Goal: Check status: Check status

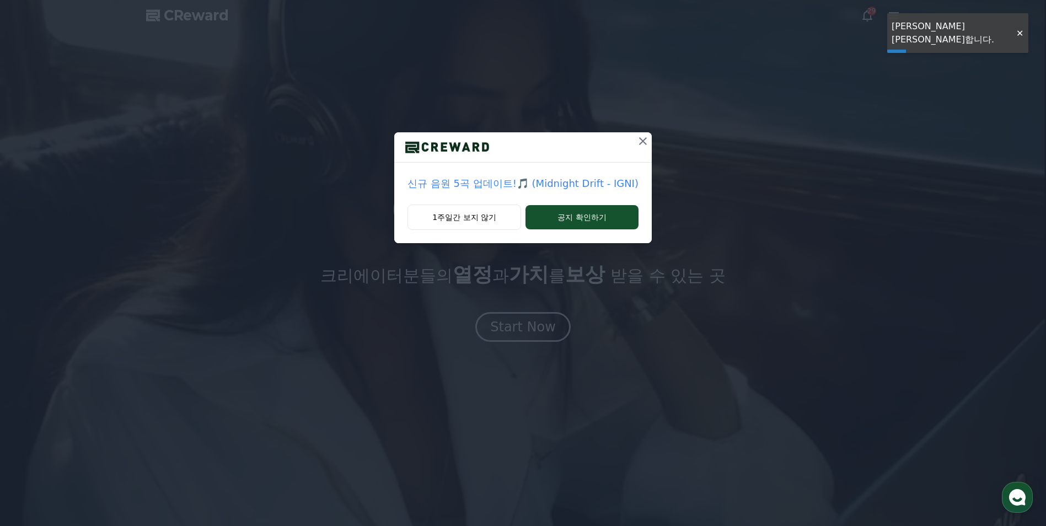
click at [636, 140] on icon at bounding box center [642, 141] width 13 height 13
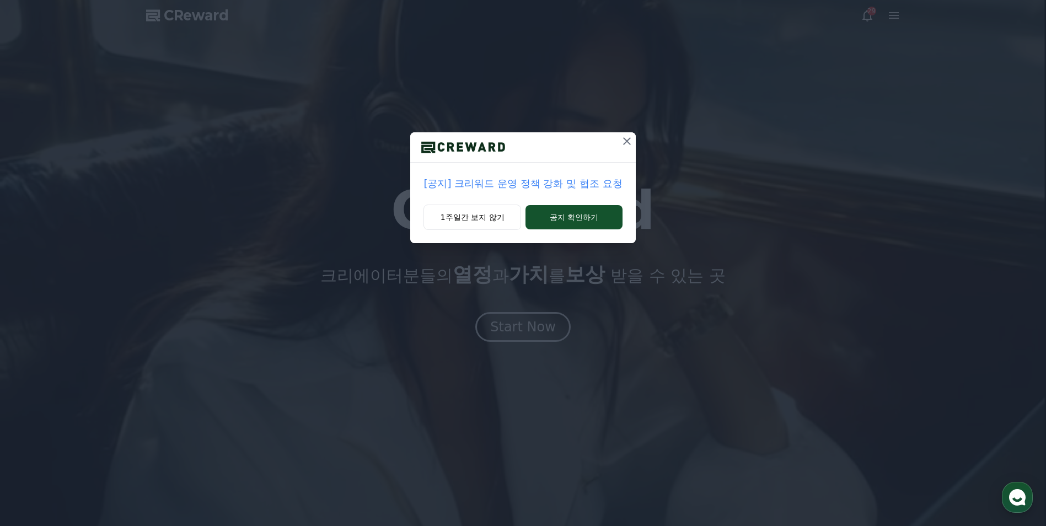
click at [627, 139] on icon at bounding box center [626, 141] width 13 height 13
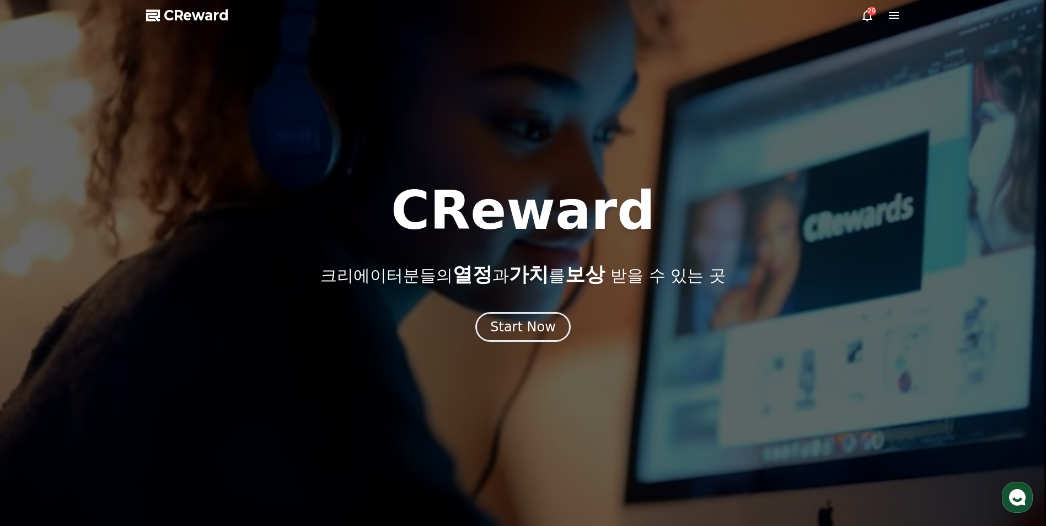
click at [889, 14] on icon at bounding box center [893, 15] width 13 height 13
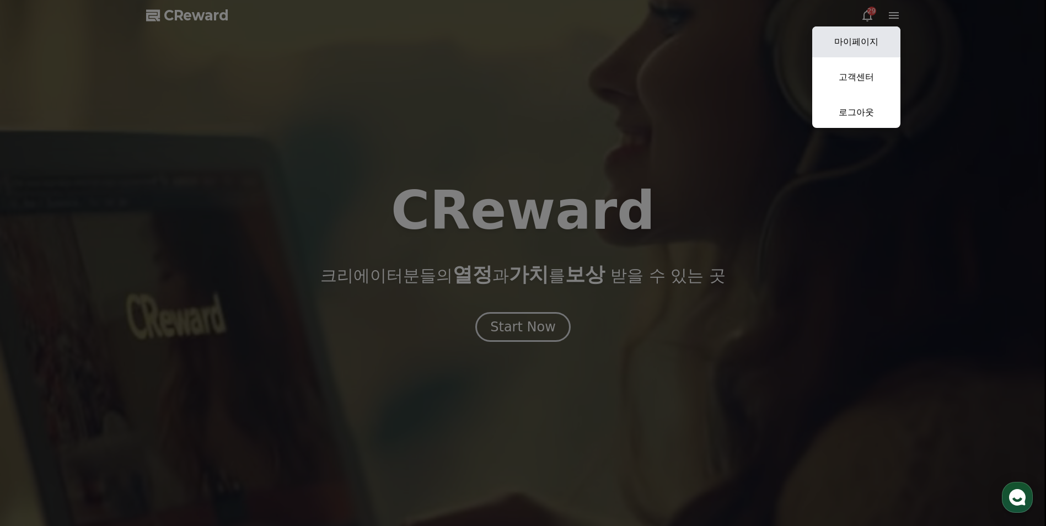
click at [855, 37] on link "마이페이지" at bounding box center [856, 41] width 88 height 31
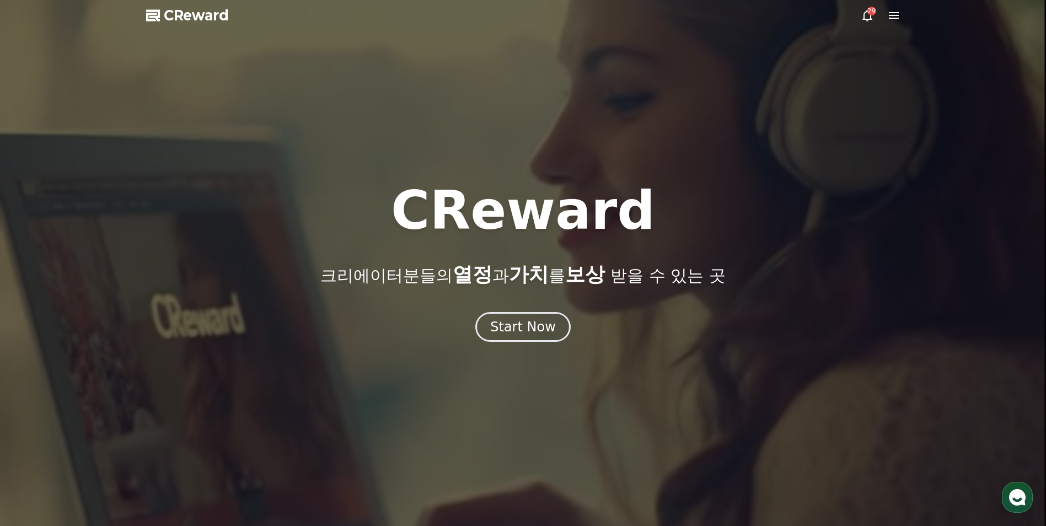
select select "**********"
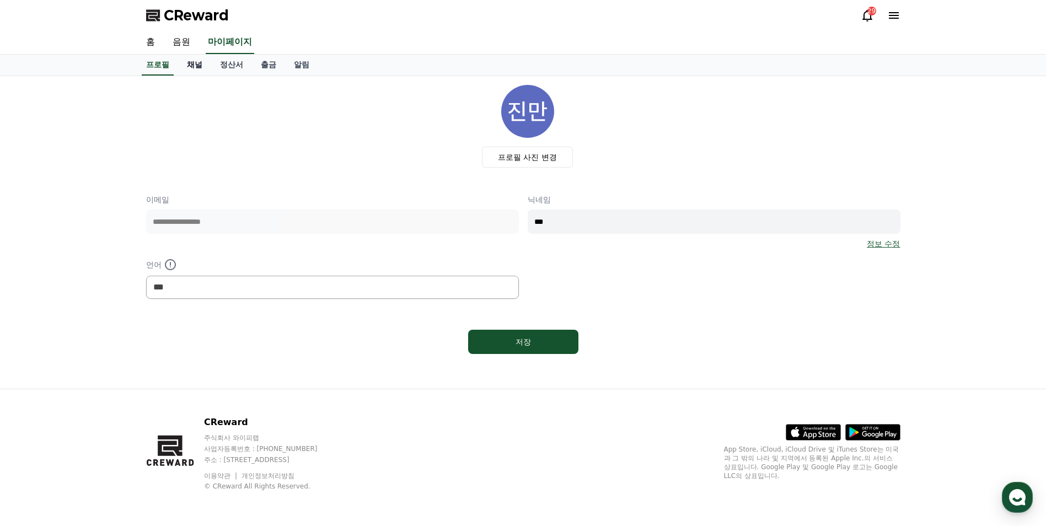
click at [191, 65] on link "채널" at bounding box center [194, 65] width 33 height 21
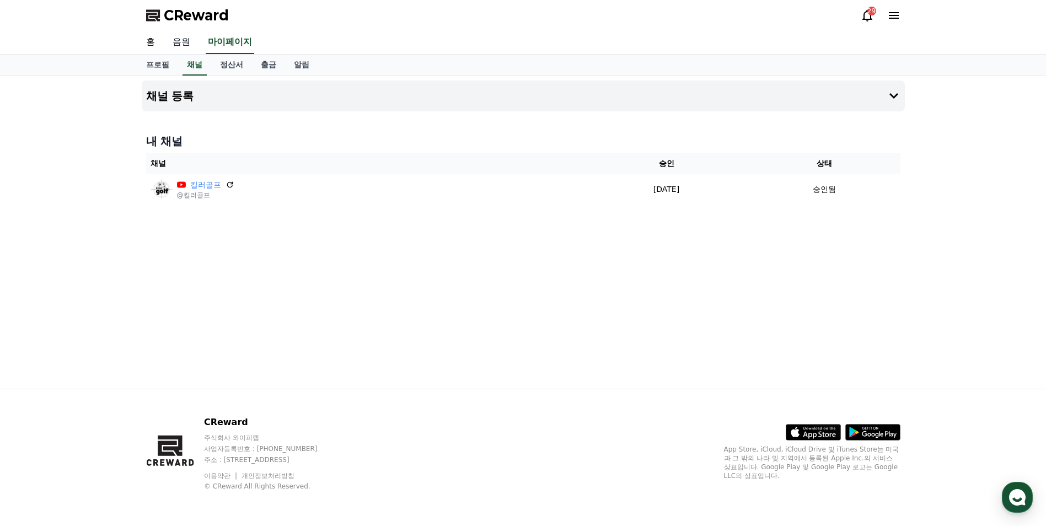
click at [186, 40] on link "음원" at bounding box center [181, 42] width 35 height 23
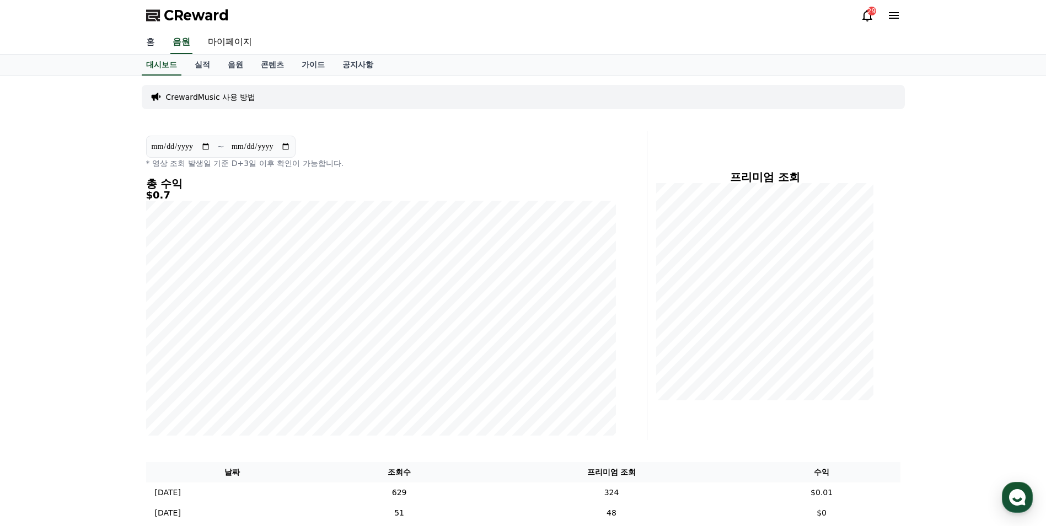
click at [148, 42] on link "홈" at bounding box center [150, 42] width 26 height 23
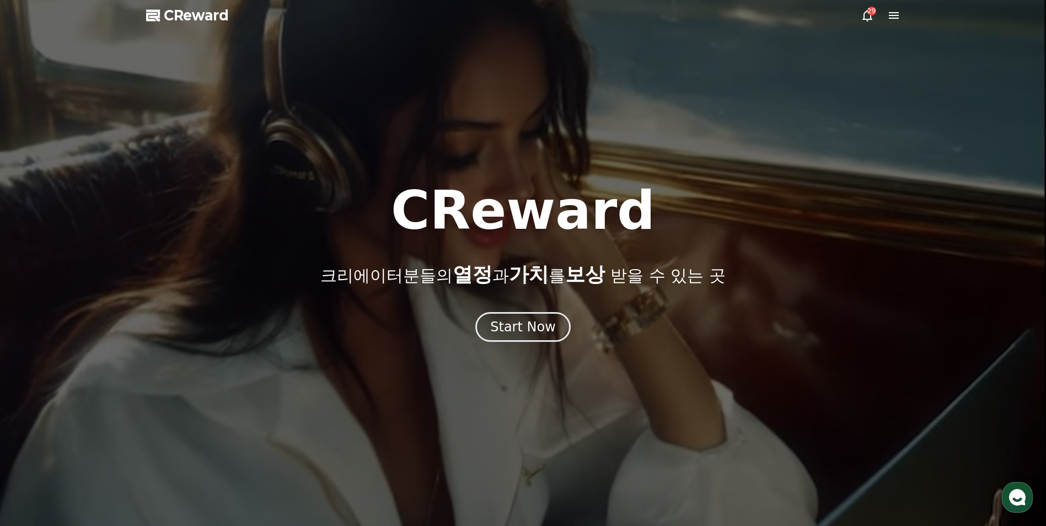
click at [895, 17] on icon at bounding box center [893, 15] width 13 height 13
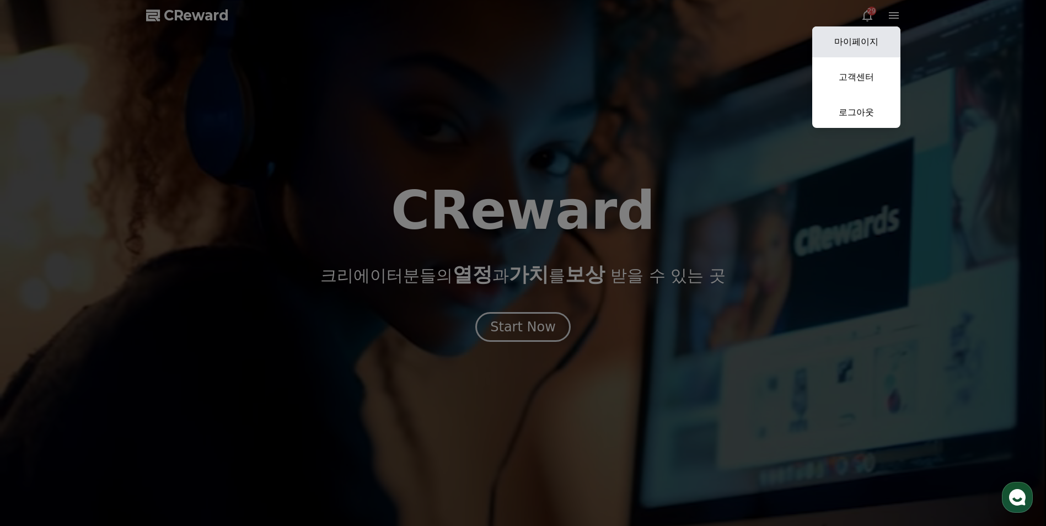
click at [874, 41] on link "마이페이지" at bounding box center [856, 41] width 88 height 31
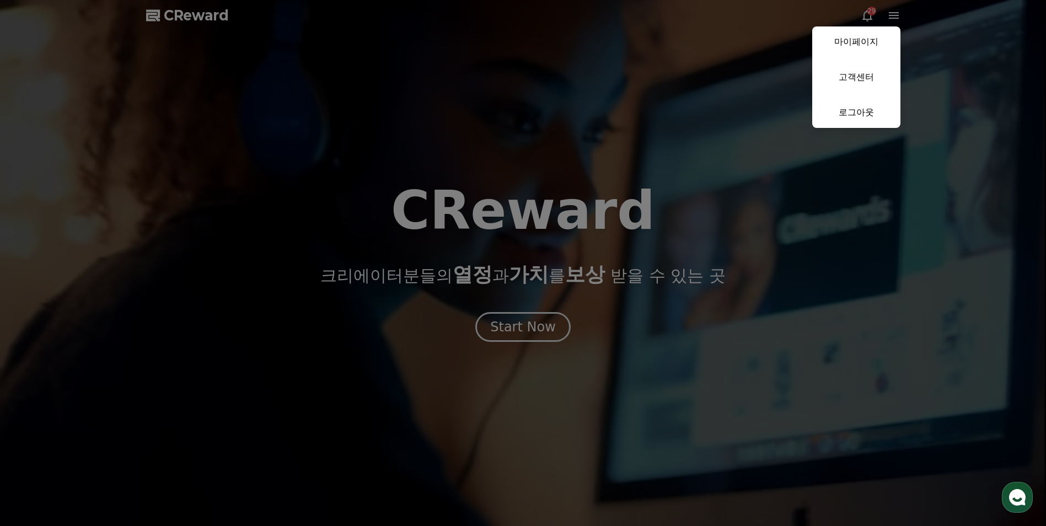
select select "**********"
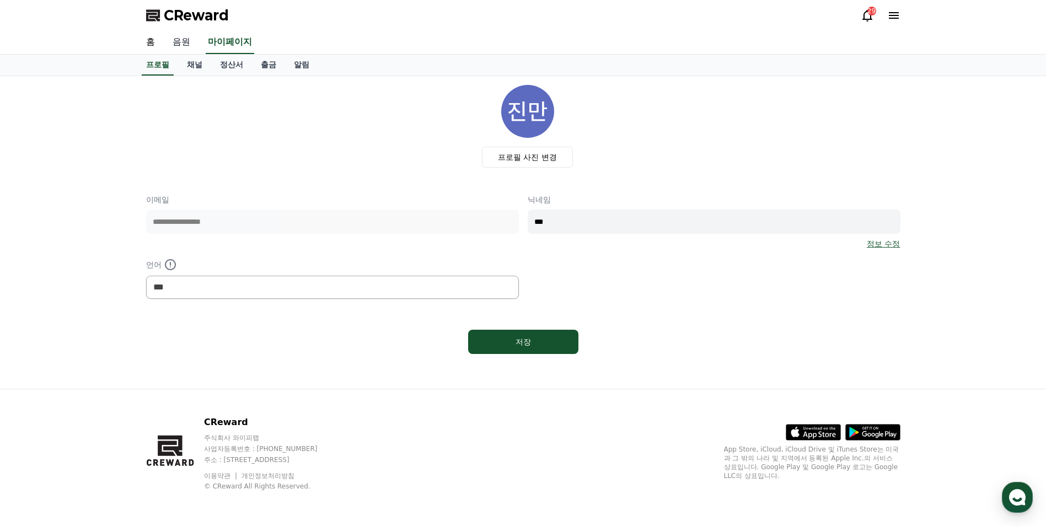
click at [176, 36] on link "음원" at bounding box center [181, 42] width 35 height 23
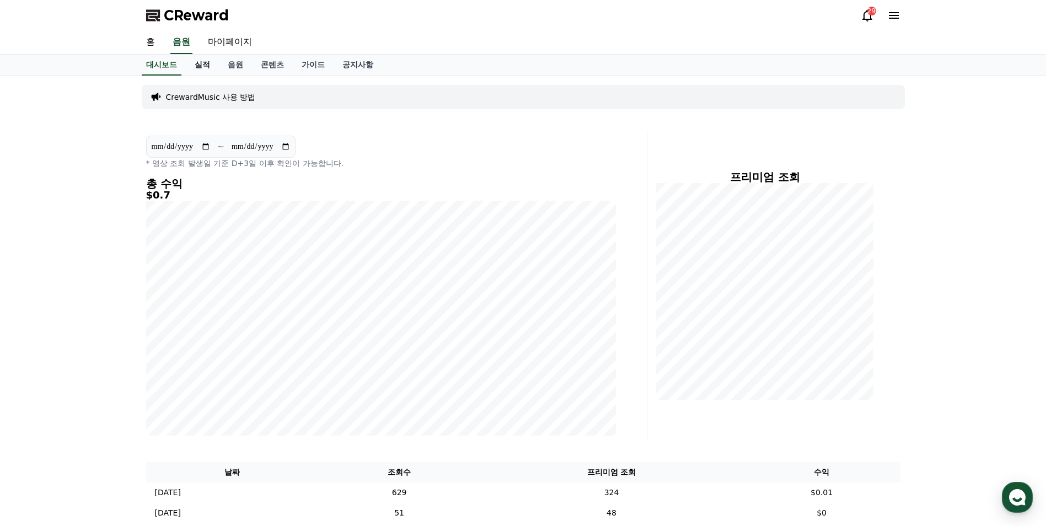
click at [206, 62] on link "실적" at bounding box center [202, 65] width 33 height 21
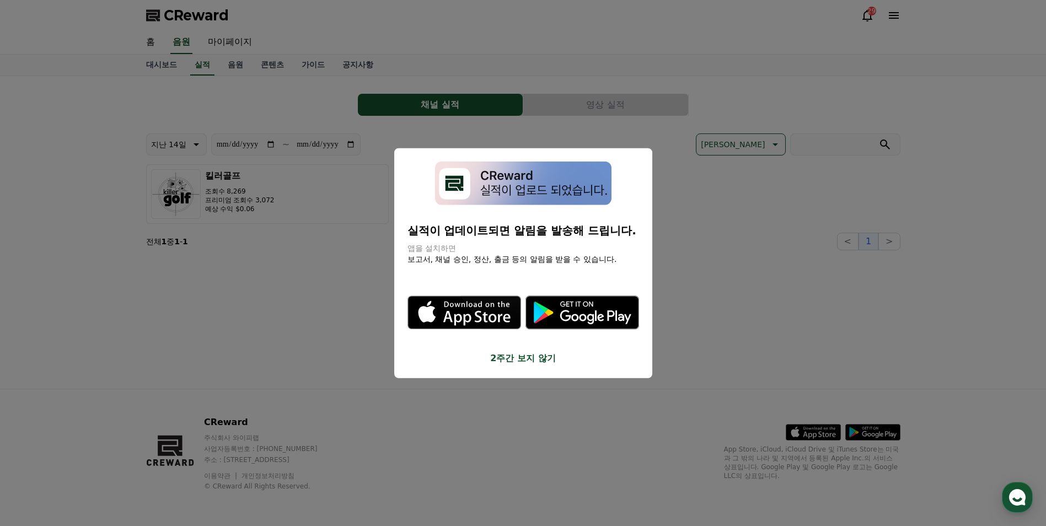
click at [507, 359] on button "2주간 보지 않기" at bounding box center [523, 357] width 232 height 13
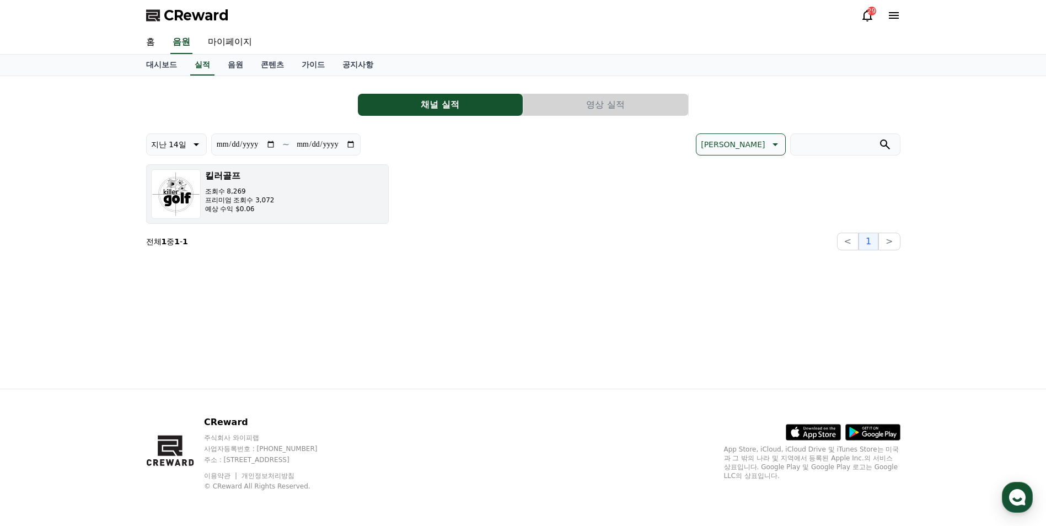
click at [249, 200] on p "프리미엄 조회수 3,072" at bounding box center [239, 200] width 69 height 9
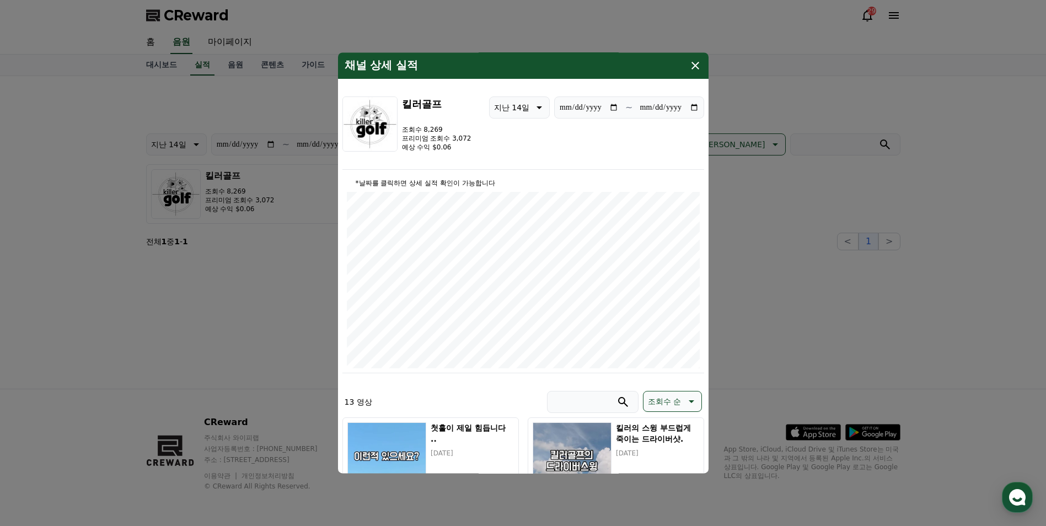
click at [697, 69] on icon "modal" at bounding box center [695, 66] width 8 height 8
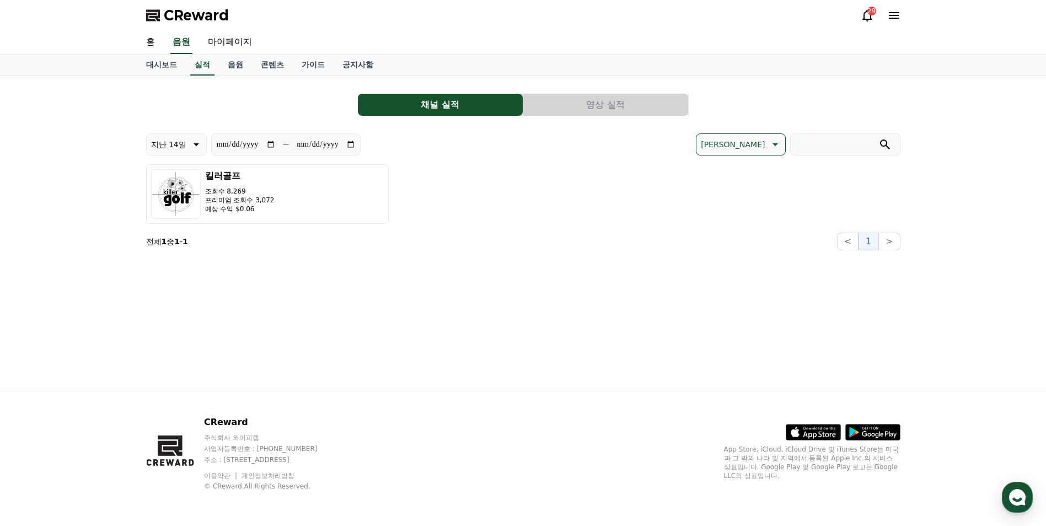
click at [597, 109] on button "영상 실적" at bounding box center [605, 105] width 165 height 22
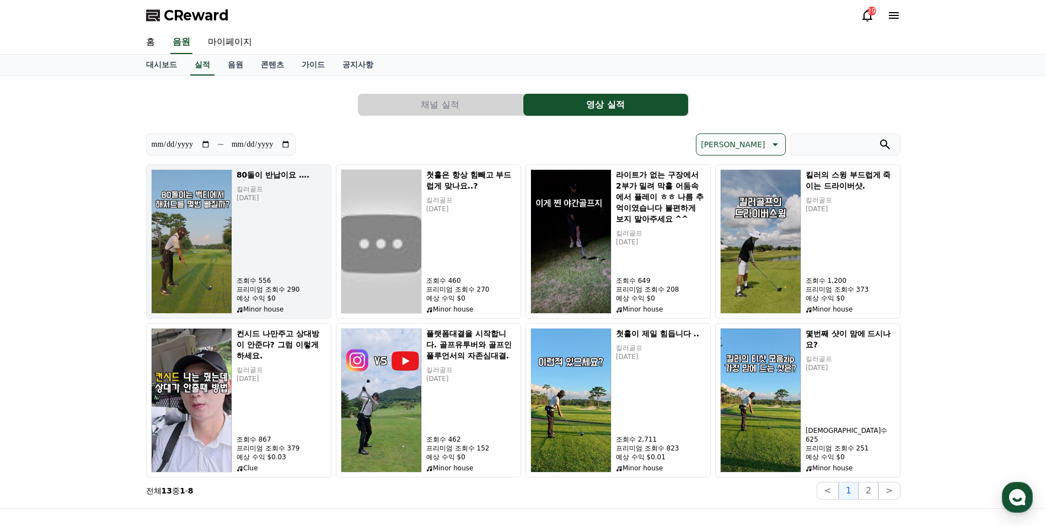
click at [251, 267] on div "80돌이 반납이요 …. 킬러골프 [DATE] 조회수 556 프리미엄 조회수 290 예상 수익 $0 Minor house" at bounding box center [282, 241] width 90 height 144
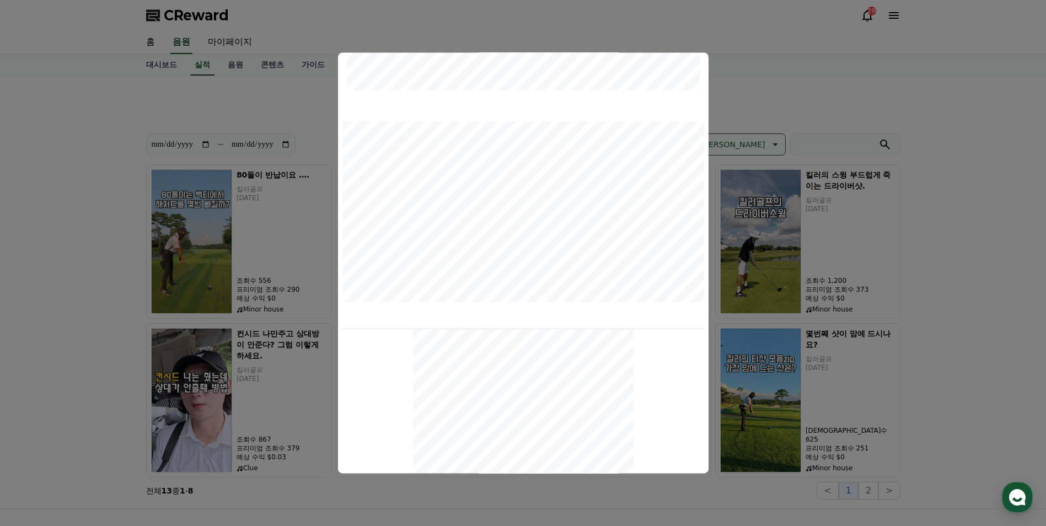
scroll to position [366, 0]
click at [832, 65] on button "close modal" at bounding box center [523, 263] width 1046 height 526
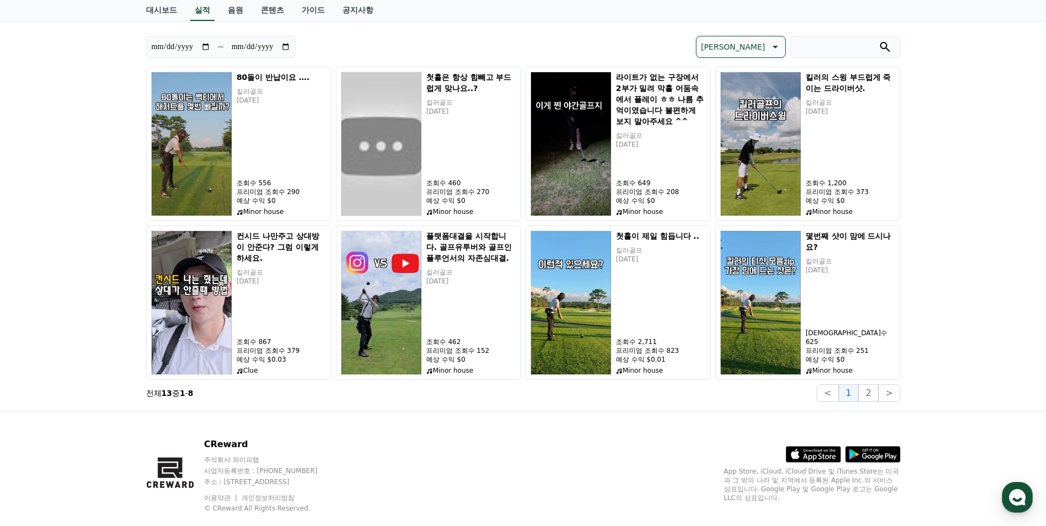
scroll to position [110, 0]
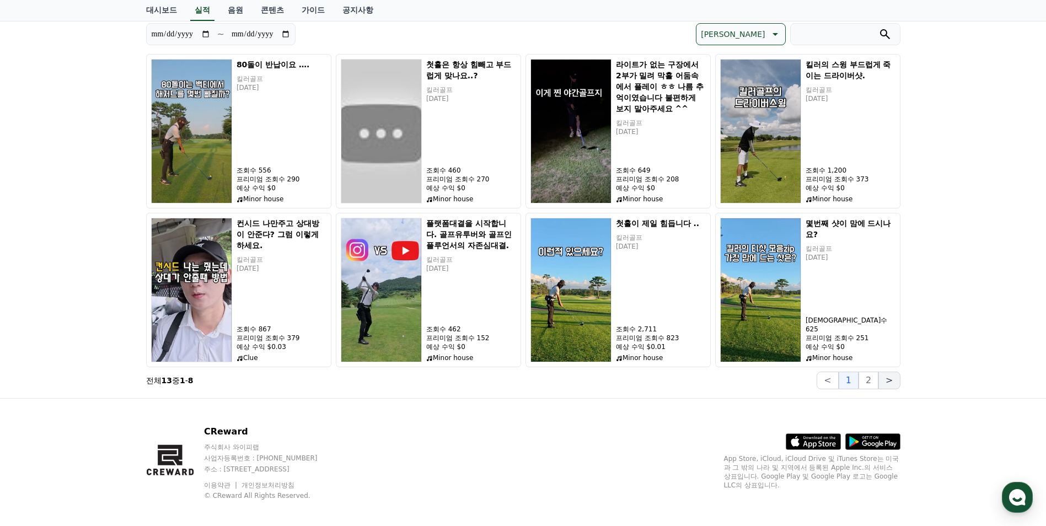
drag, startPoint x: 874, startPoint y: 380, endPoint x: 894, endPoint y: 378, distance: 19.4
drag, startPoint x: 894, startPoint y: 378, endPoint x: 671, endPoint y: 428, distance: 228.3
click at [671, 428] on div "CReward 주식회사 와이피랩 사업자등록번호 : [PHONE_NUMBER] 주소 : [STREET_ADDRESS] 이용약관 개인정보처리방침 …" at bounding box center [523, 467] width 772 height 137
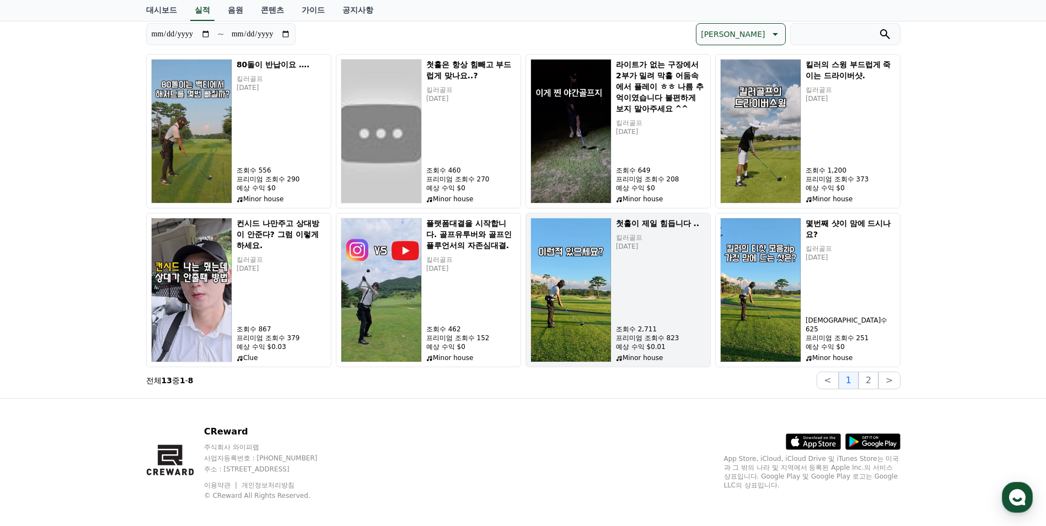
click at [604, 289] on img "button" at bounding box center [570, 290] width 81 height 144
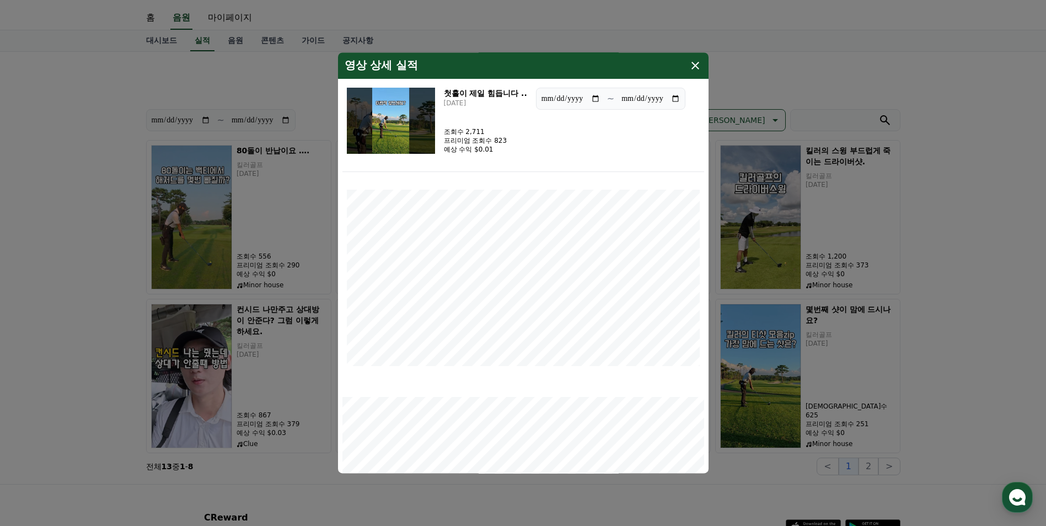
scroll to position [0, 0]
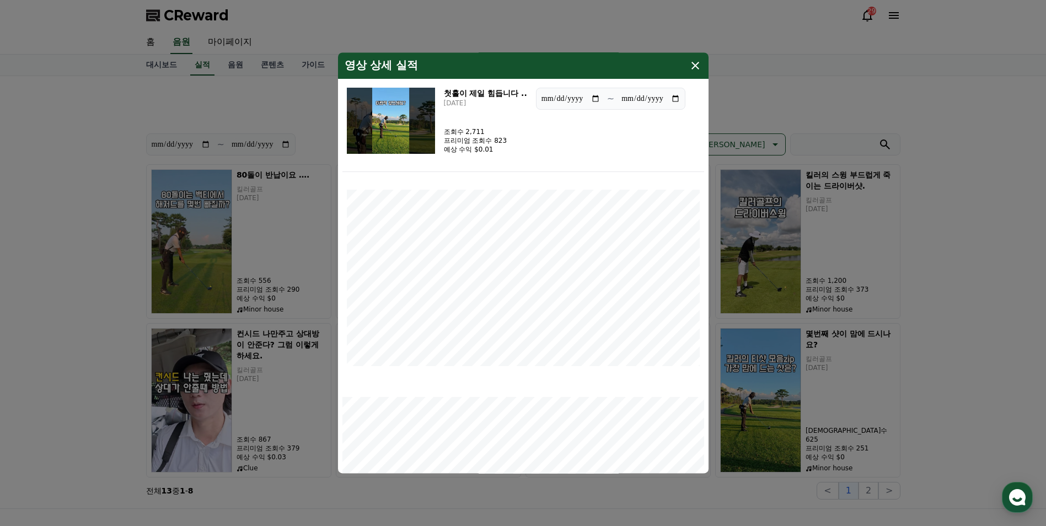
click at [696, 66] on icon "modal" at bounding box center [695, 65] width 13 height 13
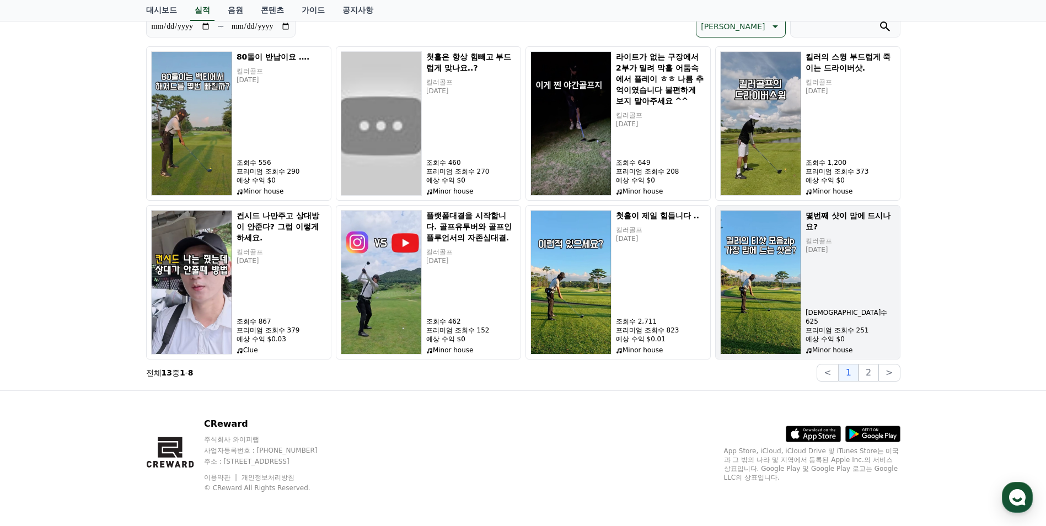
scroll to position [120, 0]
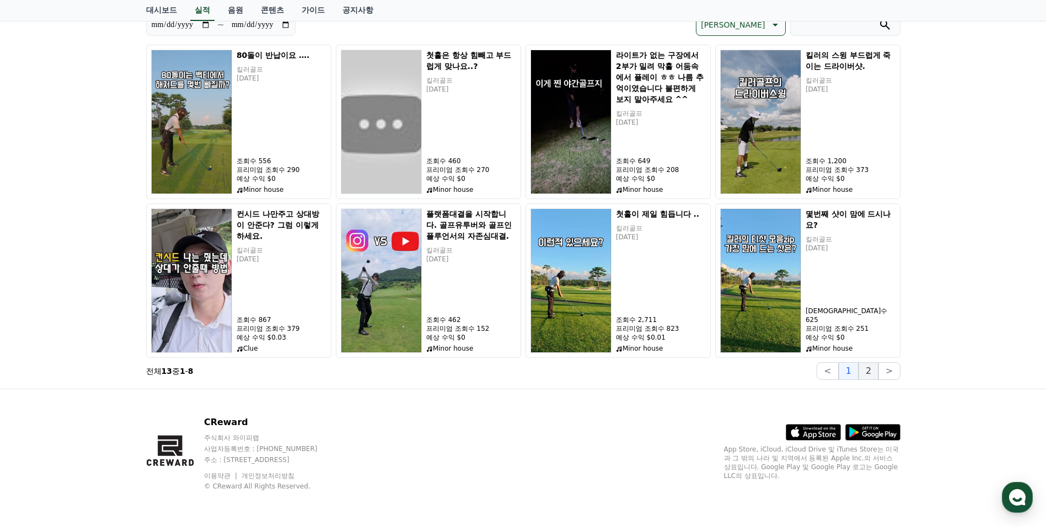
click at [873, 369] on button "2" at bounding box center [868, 371] width 20 height 18
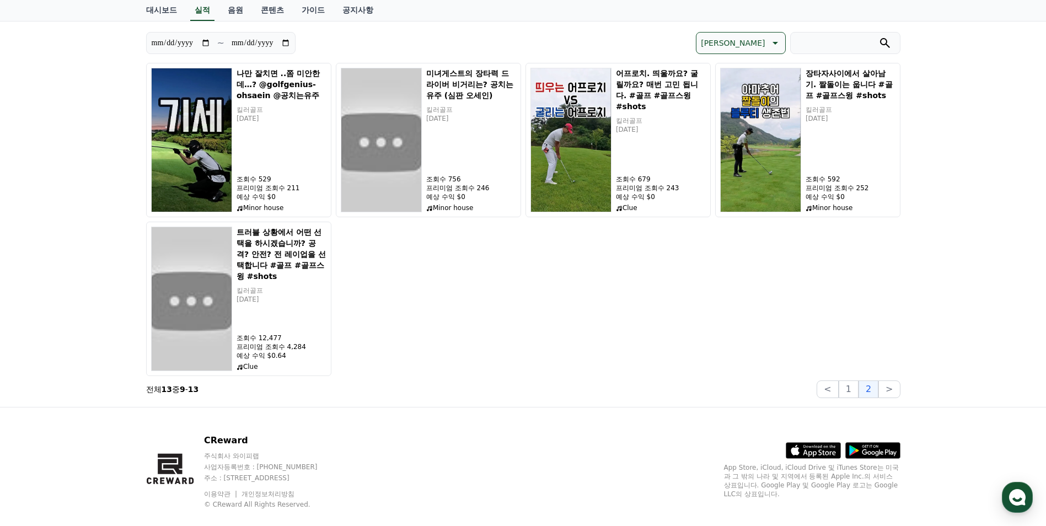
scroll to position [110, 0]
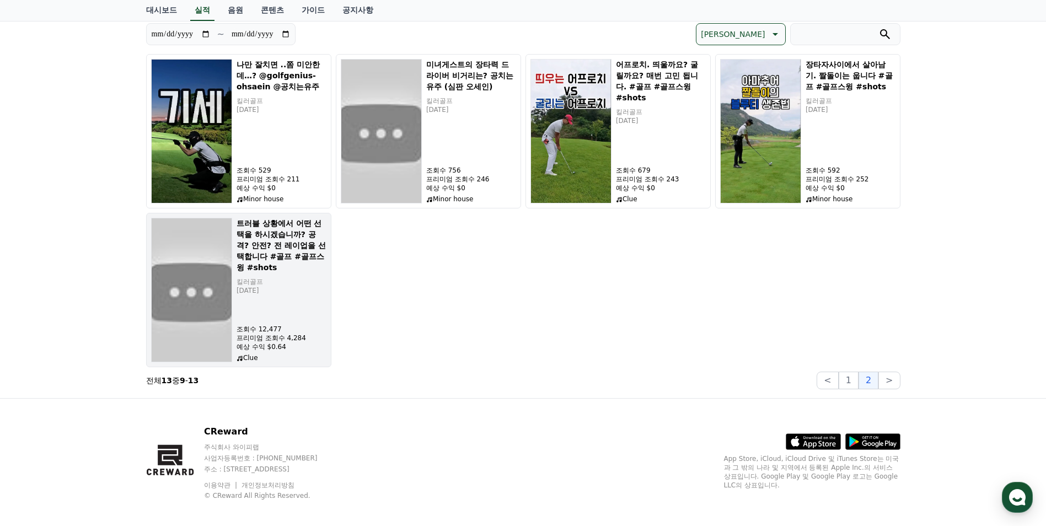
click at [197, 287] on img "button" at bounding box center [191, 290] width 81 height 144
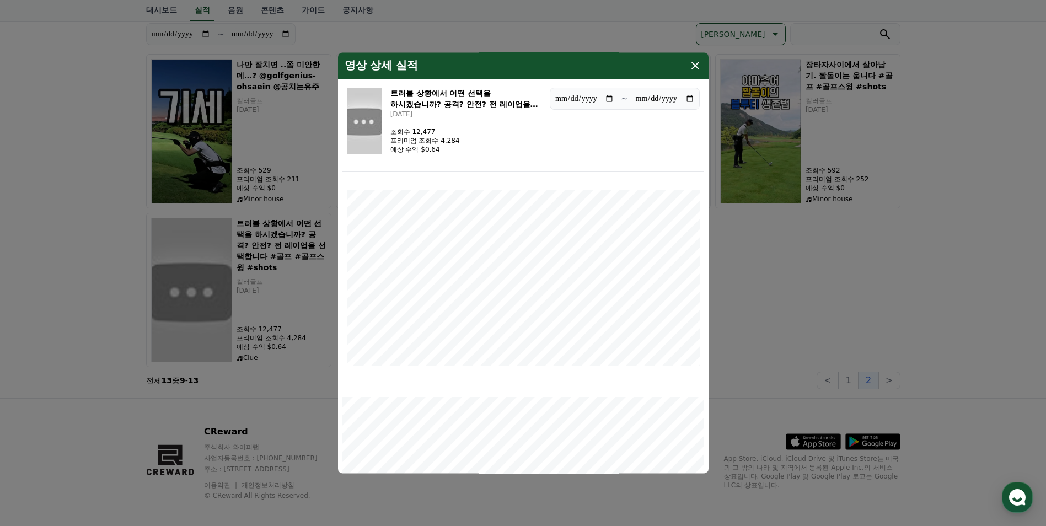
click at [696, 66] on icon "modal" at bounding box center [695, 66] width 8 height 8
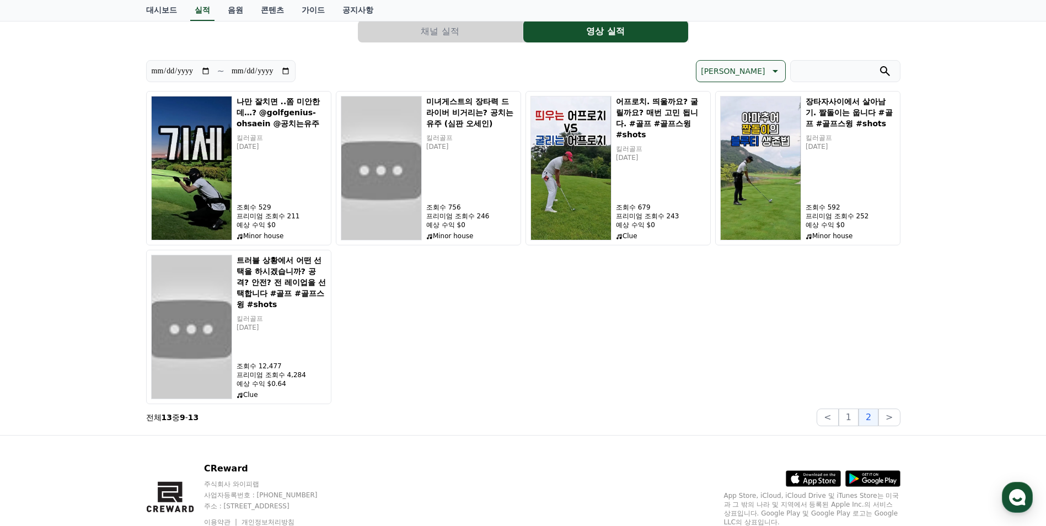
scroll to position [55, 0]
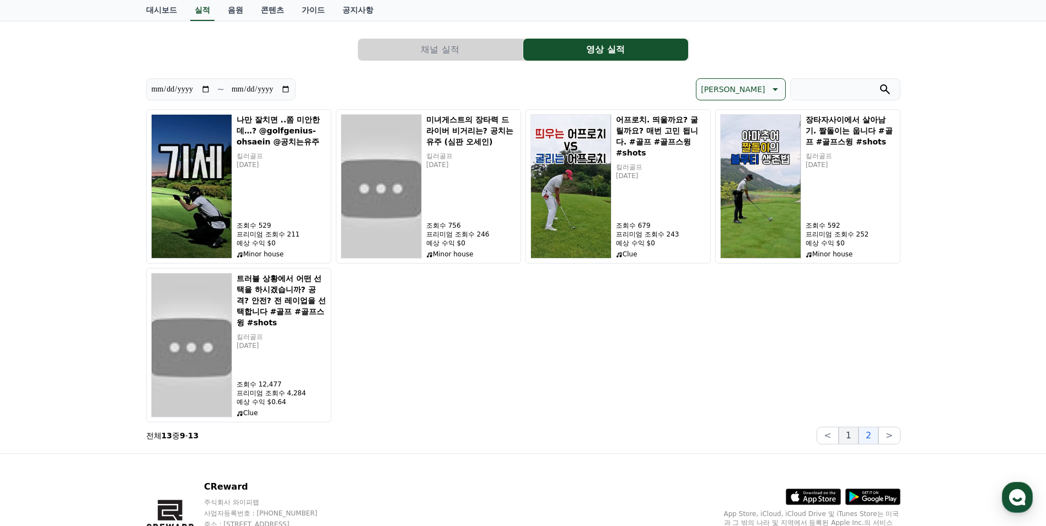
click at [848, 440] on button "1" at bounding box center [849, 436] width 20 height 18
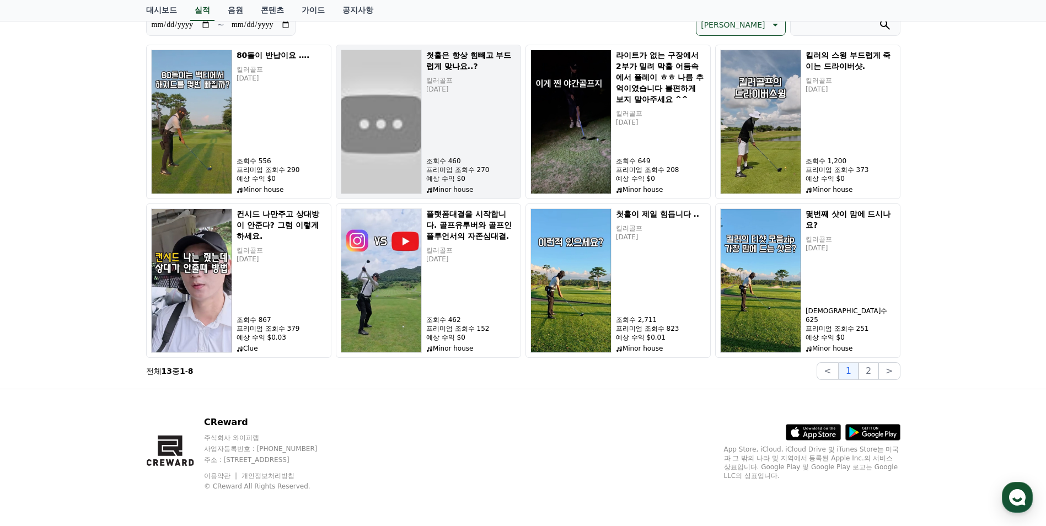
scroll to position [0, 0]
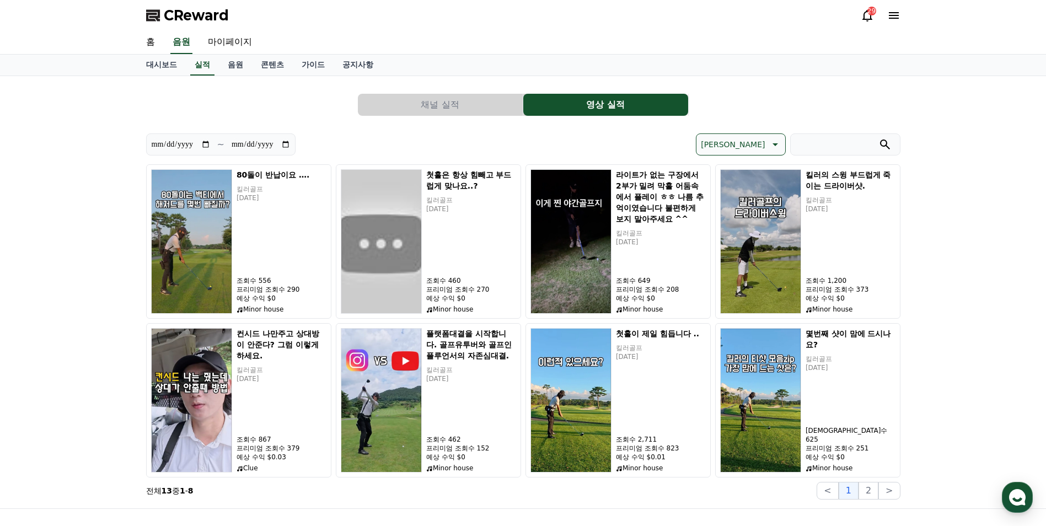
click at [466, 97] on button "채널 실적" at bounding box center [440, 105] width 165 height 22
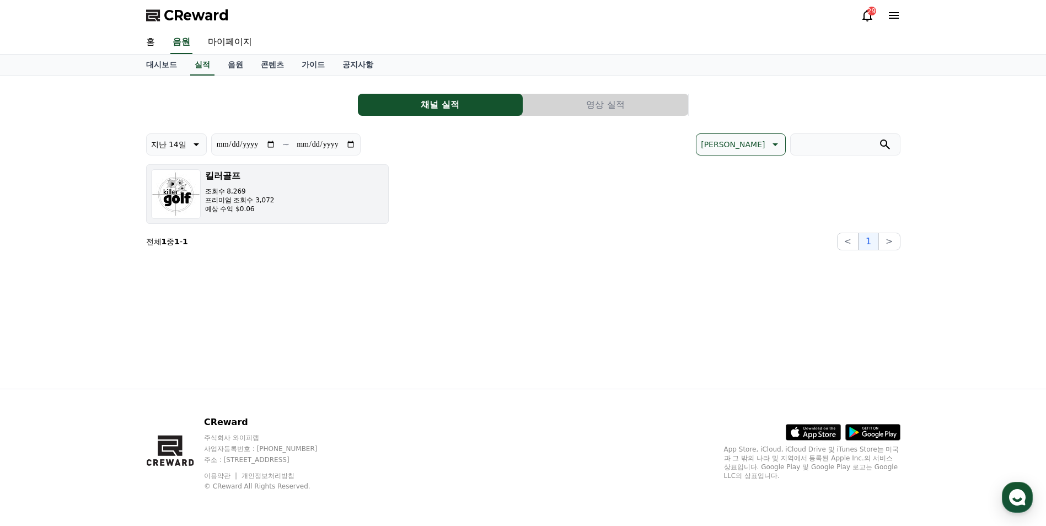
click at [318, 212] on button "킬러골프 조회수 8,269 프리미엄 조회수 3,072 예상 수익 $0.06" at bounding box center [267, 194] width 243 height 60
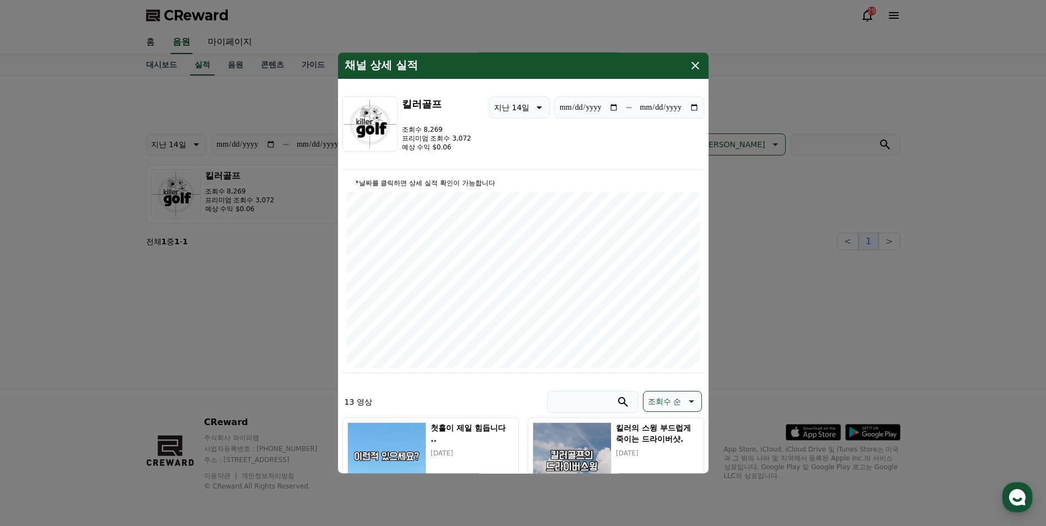
click at [690, 68] on icon "modal" at bounding box center [695, 65] width 13 height 13
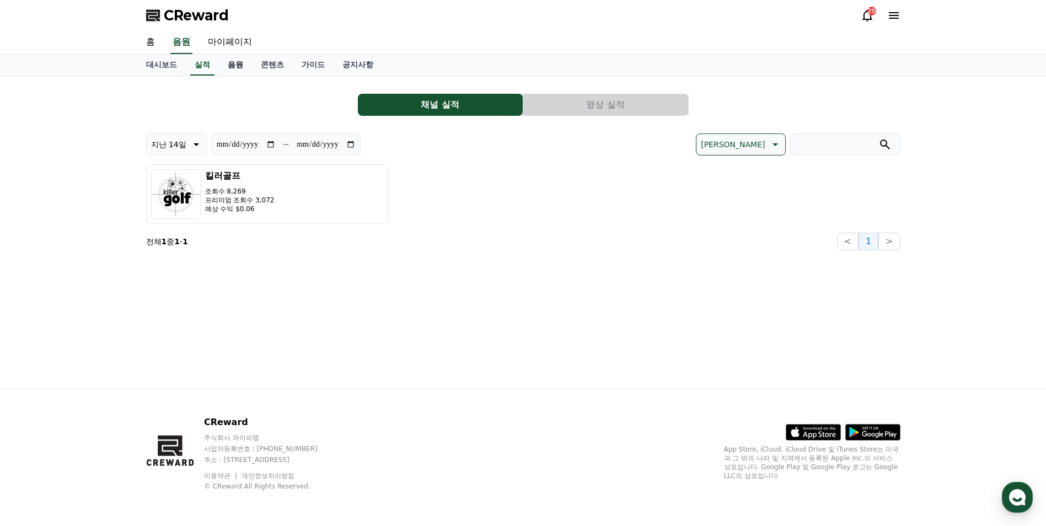
click at [243, 69] on link "음원" at bounding box center [235, 65] width 33 height 21
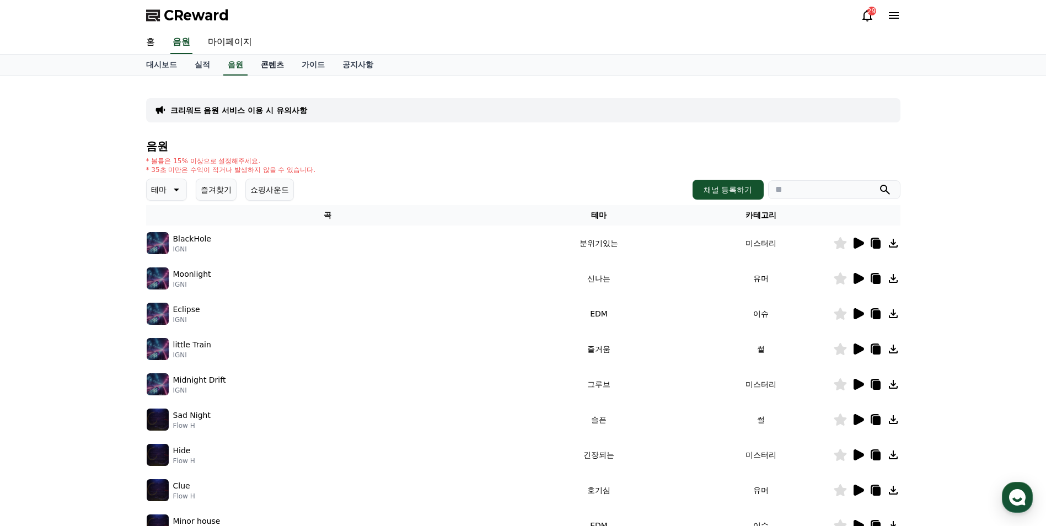
click at [275, 68] on link "콘텐츠" at bounding box center [272, 65] width 41 height 21
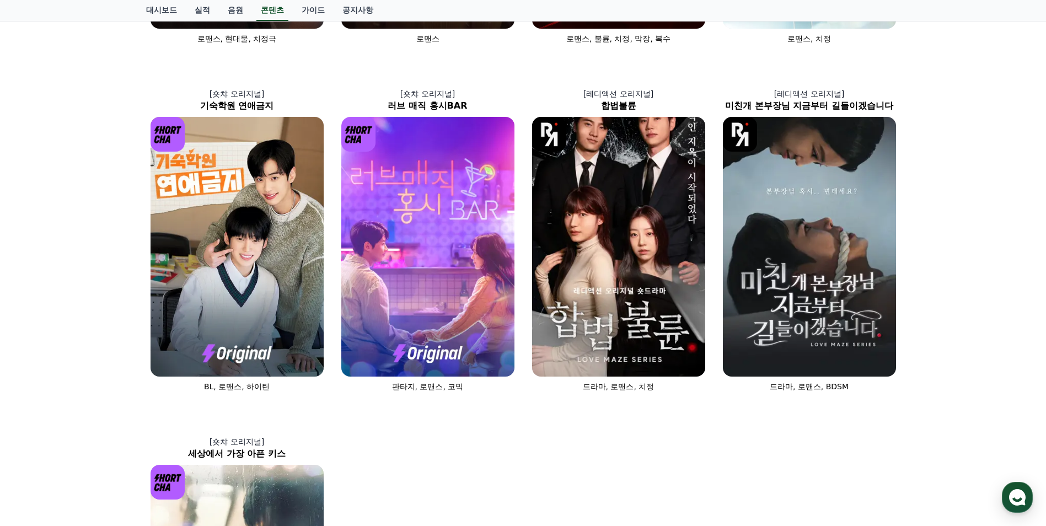
scroll to position [386, 0]
